Goal: Task Accomplishment & Management: Manage account settings

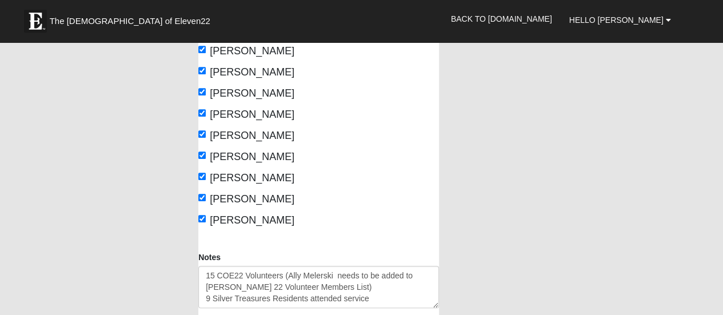
scroll to position [343, 0]
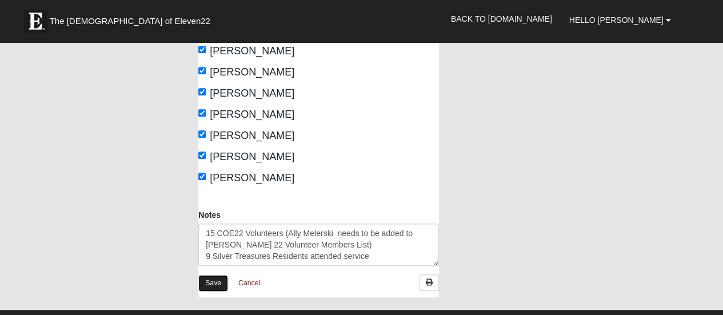
click at [215, 284] on link "Save" at bounding box center [213, 283] width 30 height 17
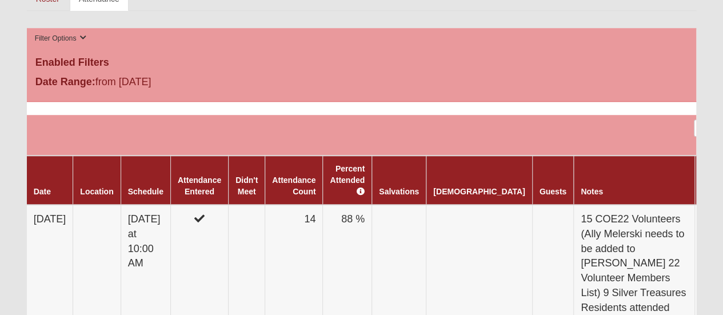
scroll to position [400, 0]
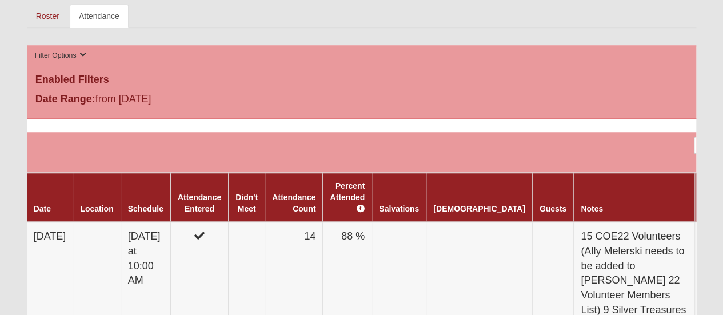
click at [532, 199] on th "Guests" at bounding box center [552, 197] width 41 height 49
click at [532, 195] on th "Guests" at bounding box center [552, 197] width 41 height 49
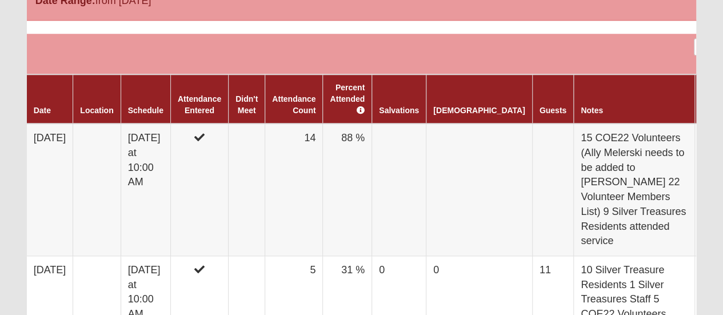
scroll to position [571, 0]
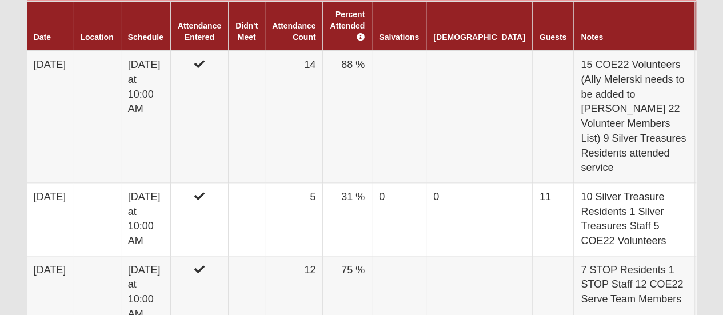
click at [532, 18] on th "Guests" at bounding box center [552, 25] width 41 height 49
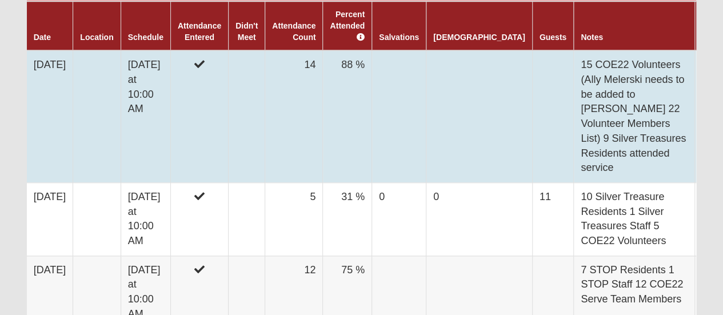
click at [532, 50] on td at bounding box center [552, 116] width 41 height 132
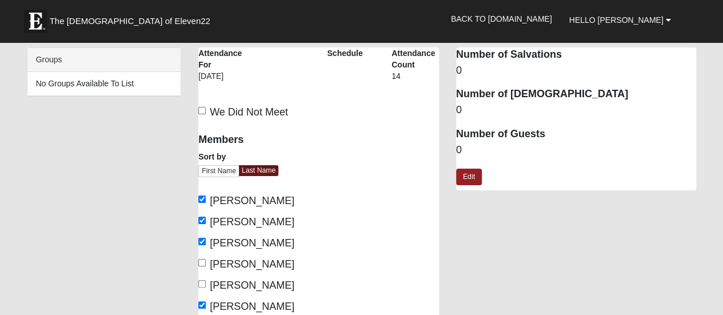
click at [459, 150] on dd "0" at bounding box center [576, 150] width 241 height 15
click at [461, 146] on dd "0" at bounding box center [576, 150] width 241 height 15
click at [459, 149] on dd "0" at bounding box center [576, 150] width 241 height 15
click at [458, 149] on dd "0" at bounding box center [576, 150] width 241 height 15
click at [474, 179] on link "Edit" at bounding box center [469, 177] width 26 height 17
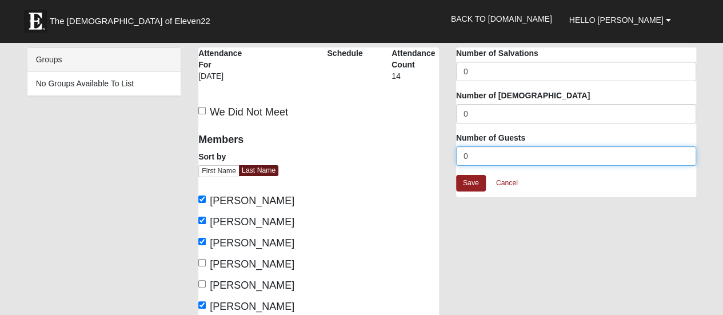
click at [466, 155] on input "0" at bounding box center [576, 155] width 241 height 19
type input "0"
type input "9"
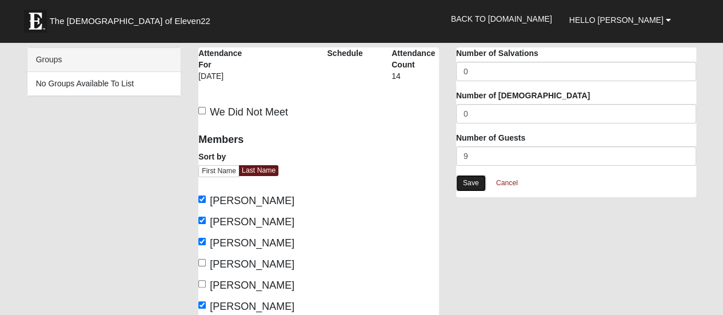
click at [471, 181] on link "Save" at bounding box center [471, 183] width 30 height 17
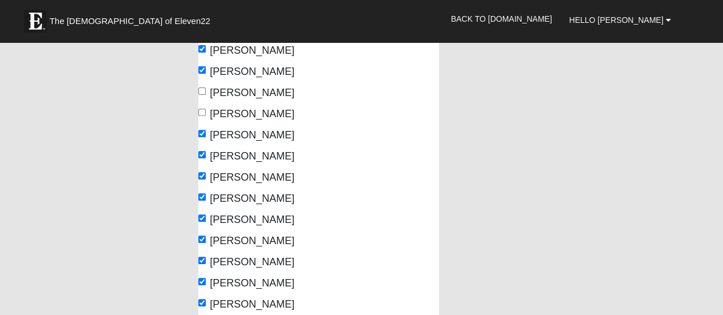
scroll to position [400, 0]
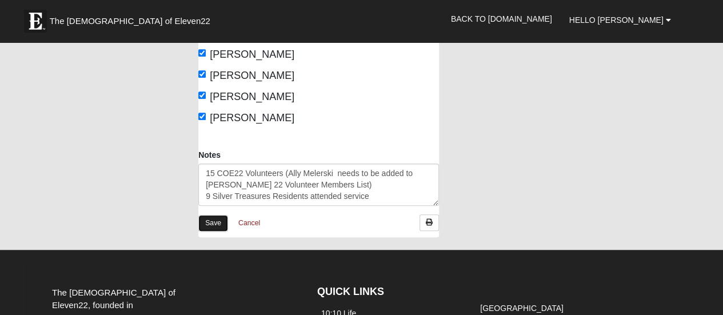
click at [207, 219] on link "Save" at bounding box center [213, 223] width 30 height 17
